Goal: Information Seeking & Learning: Find specific fact

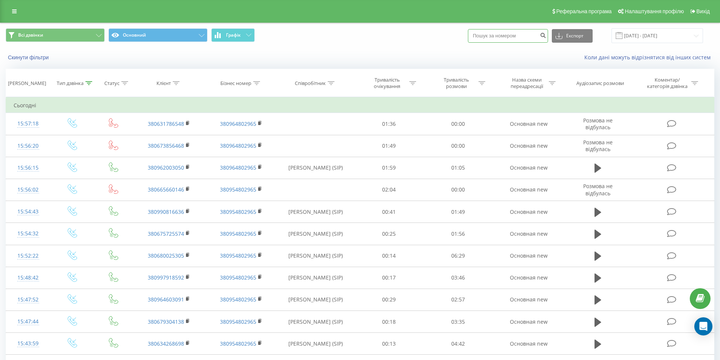
click at [510, 39] on input at bounding box center [508, 36] width 80 height 14
paste input "380975988134"
type input "380975988134"
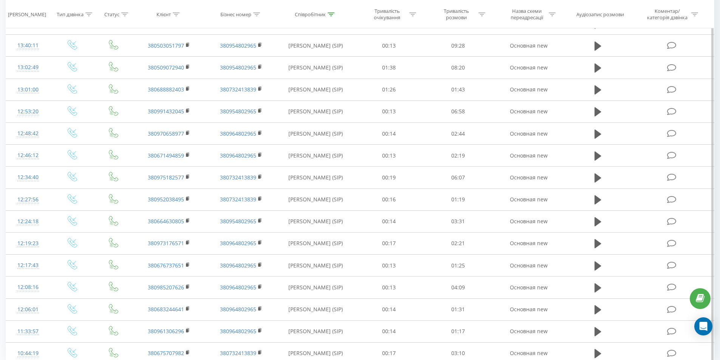
scroll to position [331, 0]
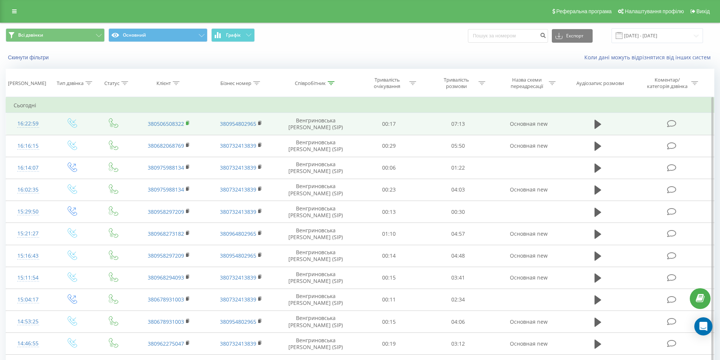
click at [186, 125] on rect at bounding box center [187, 123] width 2 height 3
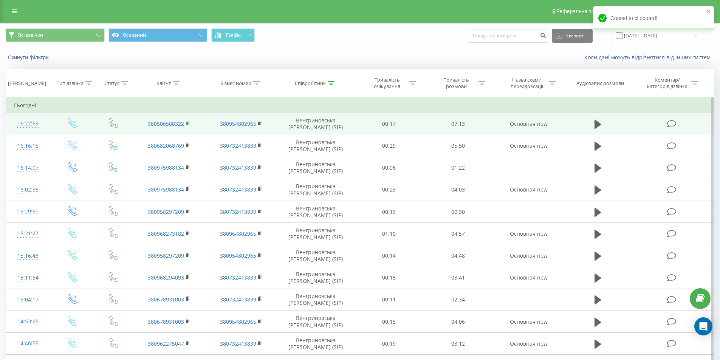
click at [188, 122] on rect at bounding box center [187, 123] width 2 height 3
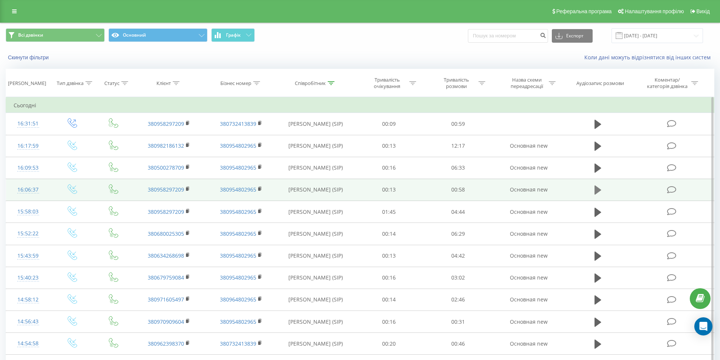
click at [593, 189] on button at bounding box center [597, 189] width 11 height 11
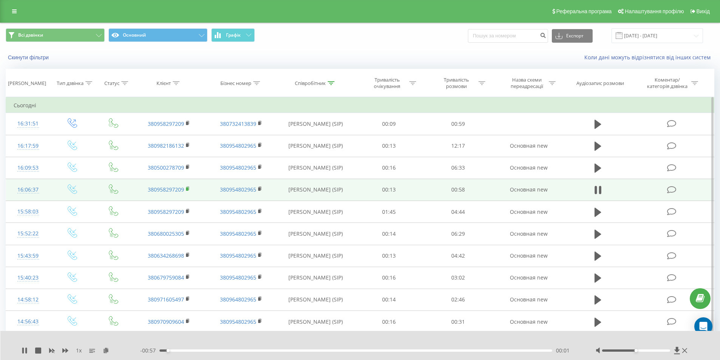
click at [189, 188] on icon at bounding box center [188, 188] width 4 height 5
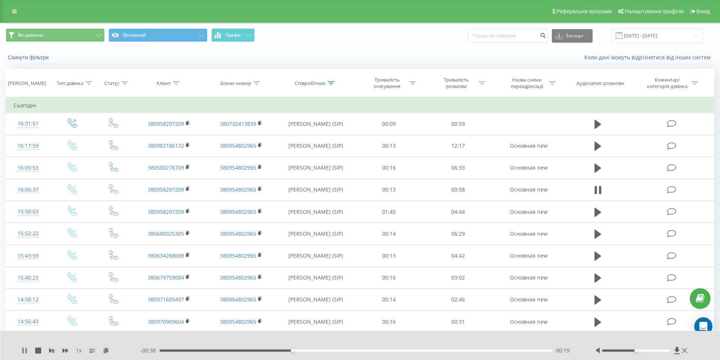
click at [23, 354] on button at bounding box center [25, 351] width 6 height 6
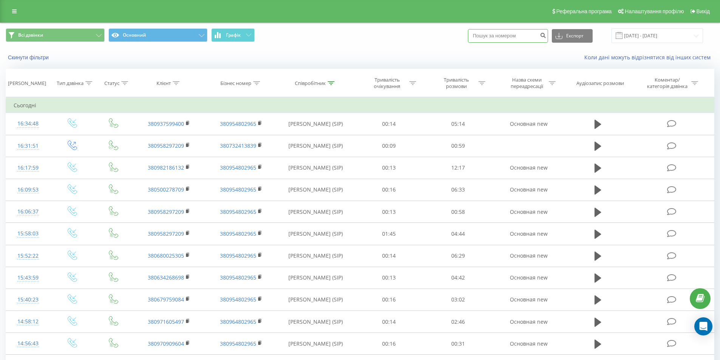
click at [521, 37] on input at bounding box center [508, 36] width 80 height 14
paste input "380962398370"
type input "380962398370"
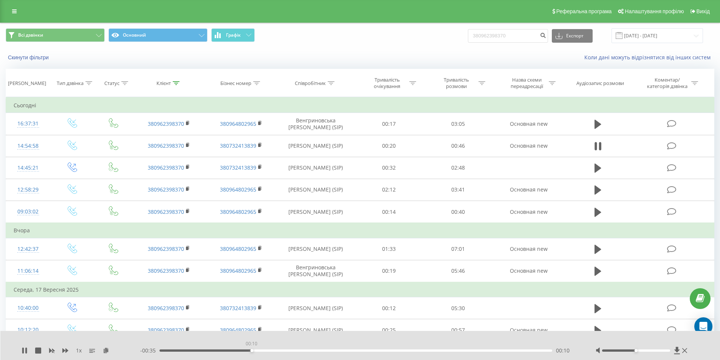
click at [251, 351] on div "00:10" at bounding box center [355, 351] width 393 height 2
click at [329, 351] on div "00:20" at bounding box center [355, 351] width 393 height 2
click at [401, 354] on div "- 00:25 00:20 00:20" at bounding box center [358, 351] width 436 height 8
click at [404, 348] on div "- 00:25 00:21 00:21" at bounding box center [358, 351] width 436 height 8
click at [405, 348] on div "- 00:25 00:21 00:21" at bounding box center [358, 351] width 436 height 8
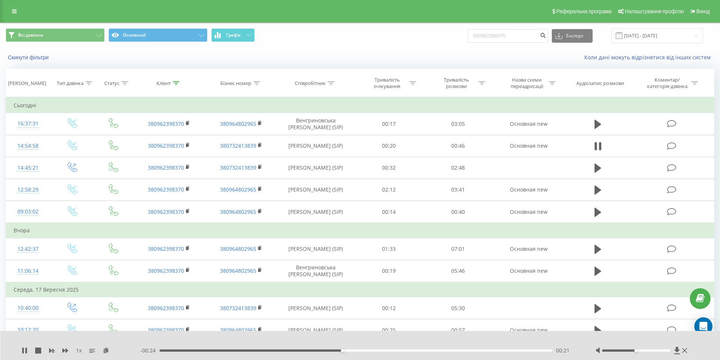
click at [406, 350] on div "00:21" at bounding box center [355, 351] width 393 height 2
click at [534, 350] on div "00:41" at bounding box center [355, 351] width 393 height 2
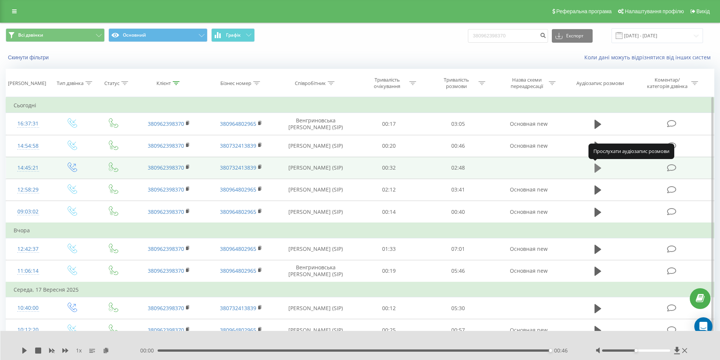
click at [599, 165] on icon at bounding box center [597, 168] width 7 height 11
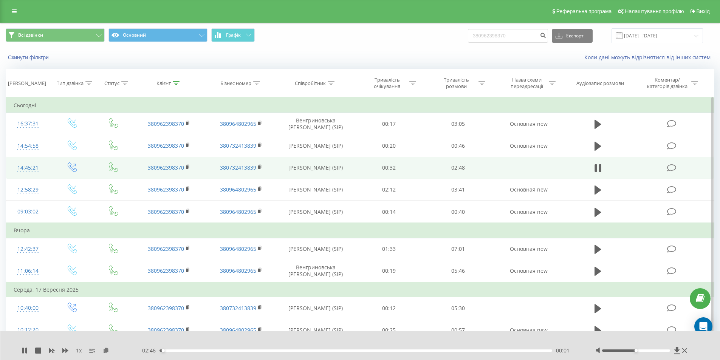
click at [210, 352] on div "- 02:46 00:01 00:01" at bounding box center [358, 351] width 436 height 8
click at [209, 351] on div "- 02:46 00:01 00:01" at bounding box center [358, 351] width 436 height 8
click at [207, 351] on div "00:02" at bounding box center [355, 351] width 393 height 2
click at [228, 351] on div "00:22" at bounding box center [355, 351] width 393 height 2
click at [26, 350] on icon at bounding box center [25, 351] width 6 height 6
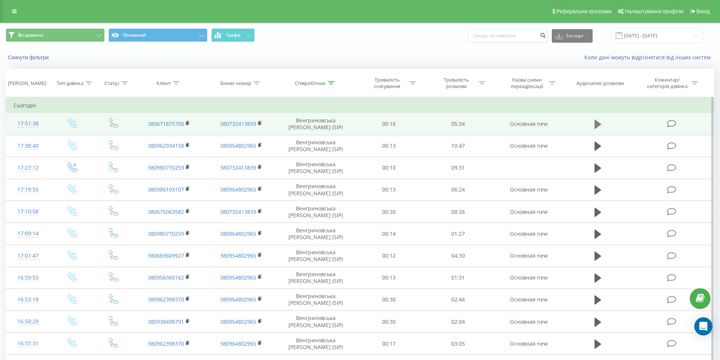
click at [594, 121] on icon at bounding box center [597, 124] width 7 height 11
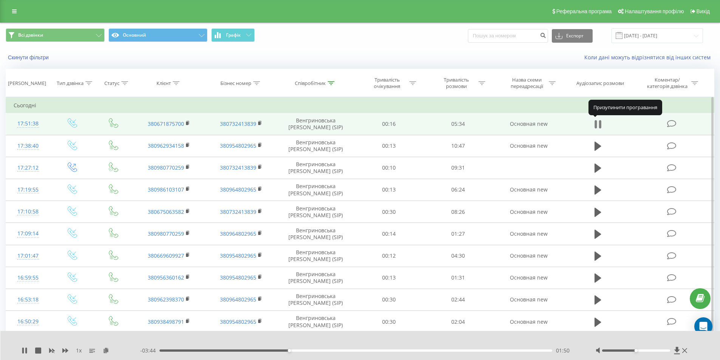
click at [598, 119] on icon at bounding box center [597, 124] width 7 height 11
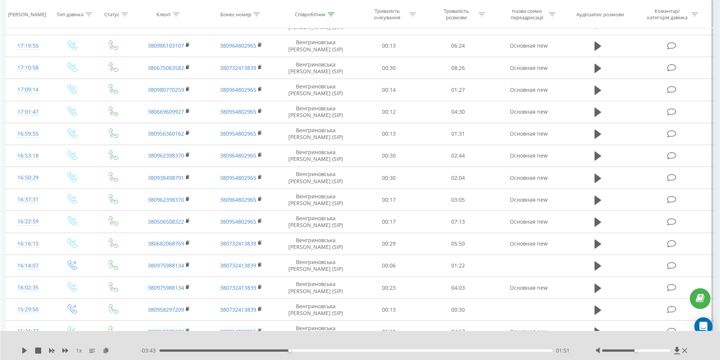
scroll to position [142, 0]
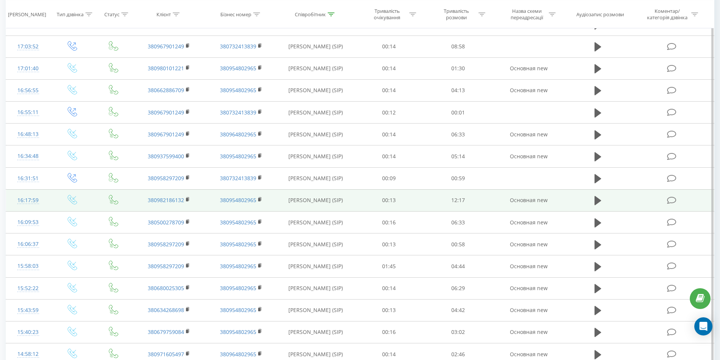
scroll to position [331, 0]
